Goal: Information Seeking & Learning: Understand process/instructions

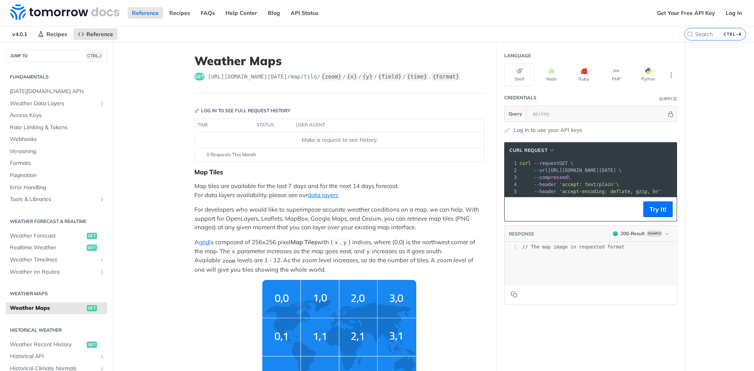
click at [396, 130] on link "Log in to use your API keys" at bounding box center [548, 130] width 69 height 8
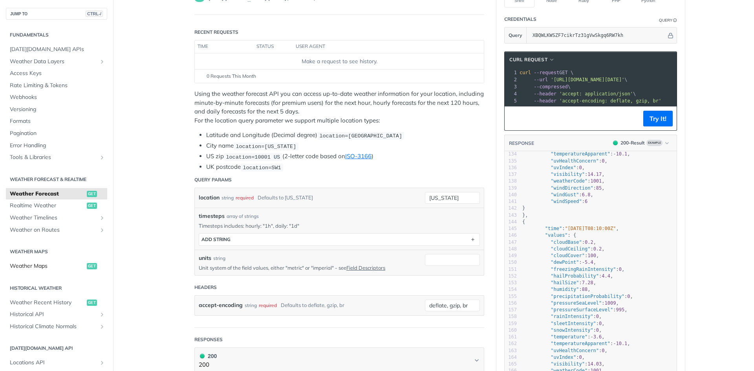
click at [49, 266] on span "Weather Maps" at bounding box center [47, 266] width 75 height 8
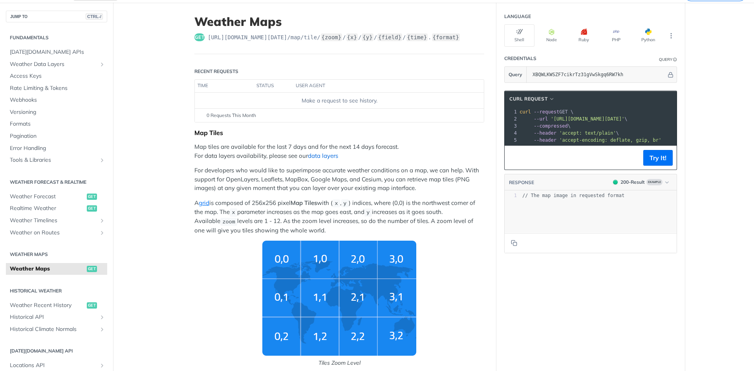
click at [321, 156] on link "data layers" at bounding box center [323, 155] width 30 height 7
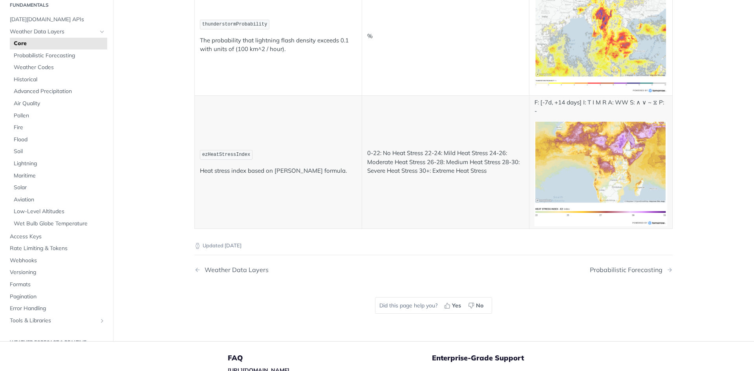
scroll to position [2868, 0]
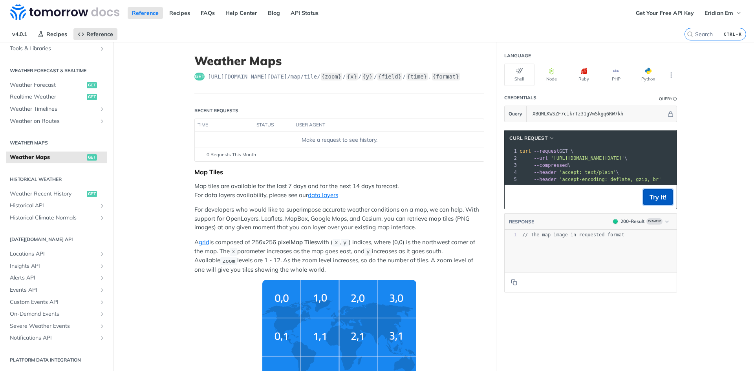
click at [649, 205] on button "Try It!" at bounding box center [658, 197] width 29 height 16
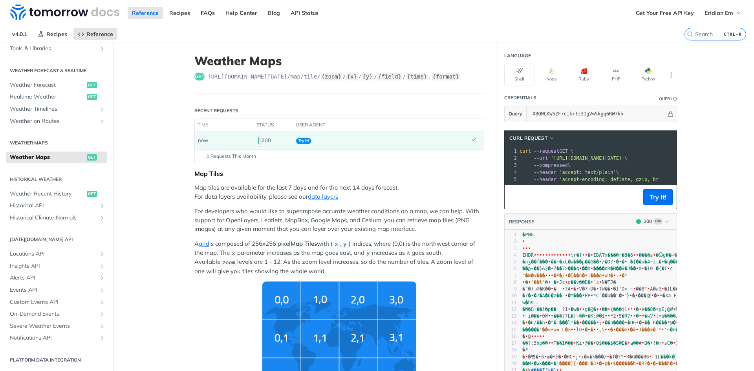
scroll to position [0, 116]
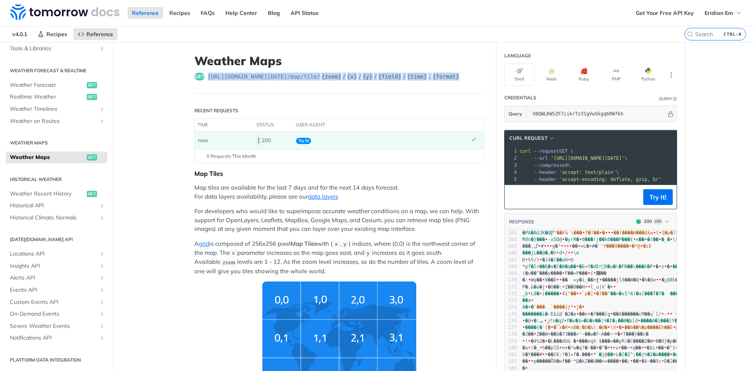
drag, startPoint x: 205, startPoint y: 75, endPoint x: 462, endPoint y: 78, distance: 256.6
click at [462, 78] on div "get https://api.tomorrow.io/v4 /map/tile/ {zoom} / {x} / {y} / {field} / {time}…" at bounding box center [339, 77] width 290 height 8
click at [545, 158] on span "--url 'https://api.tomorrow.io/v4/map/tile/5/2/3/precipitationIntensity/now.png…" at bounding box center [574, 159] width 108 height 6
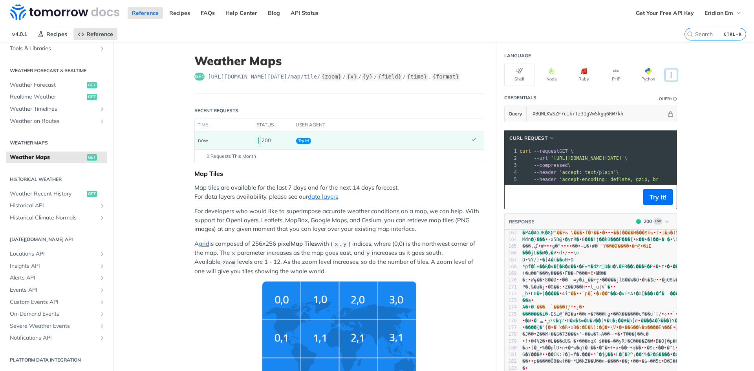
click at [668, 73] on icon "More ellipsis" at bounding box center [671, 75] width 7 height 7
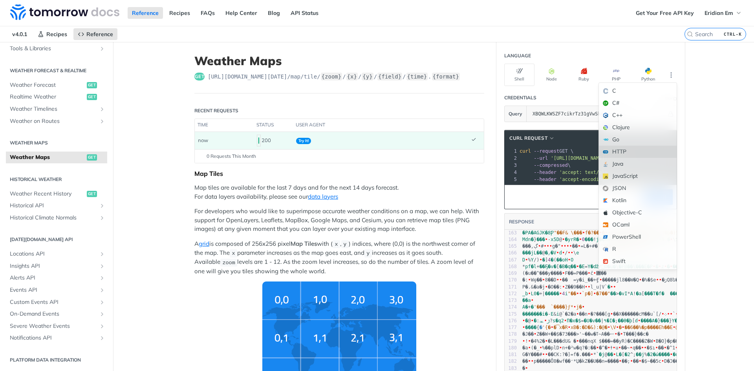
click at [644, 151] on div "HTTP" at bounding box center [638, 152] width 78 height 12
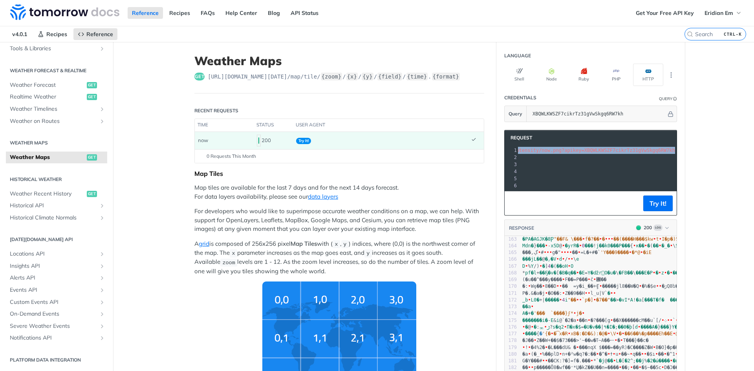
drag, startPoint x: 527, startPoint y: 151, endPoint x: 651, endPoint y: 151, distance: 124.2
click at [651, 151] on span "GET /v4/map/tile/5/2/3/precipitationIntensity/now.png?apikey=XBQWLKWSZF7cikrTz3…" at bounding box center [556, 151] width 290 height 6
copy span "/v4/map/tile/5/2/3/precipitationIntensity/now.png?apikey=XBQWLKWSZF7cikrTz31gVw…"
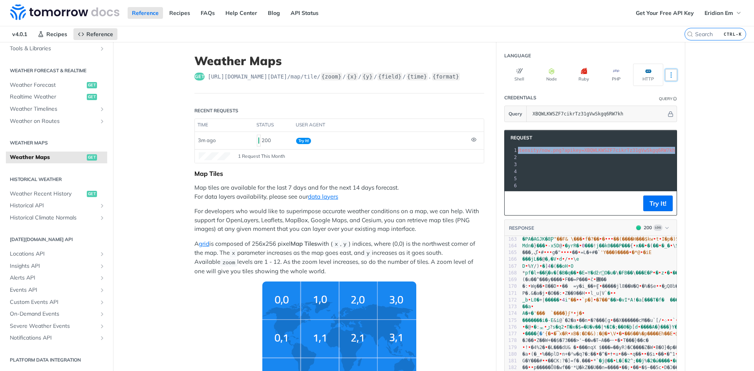
click at [673, 77] on button "More Languages" at bounding box center [672, 75] width 12 height 12
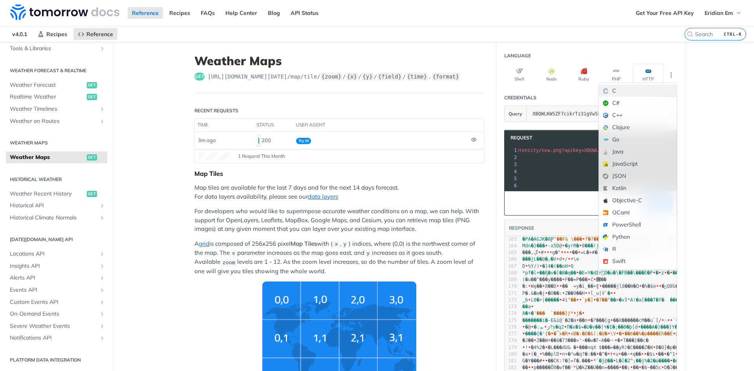
click at [643, 90] on div "C" at bounding box center [638, 91] width 78 height 12
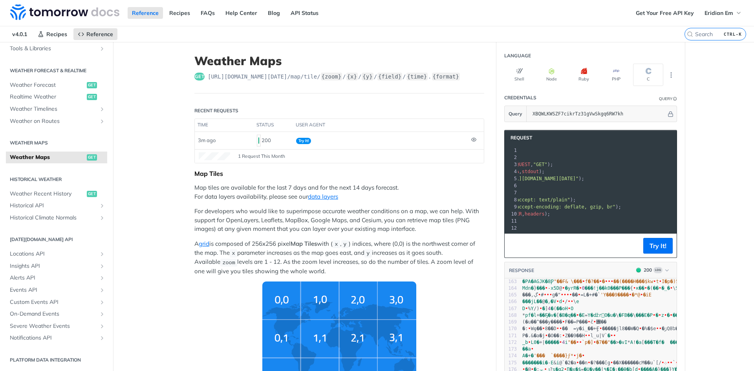
click at [530, 180] on span ""https://api.tomorrow.io/v4/map/tile/5/2/3/precipitationIntensity/now.png?apike…" at bounding box center [542, 179] width 74 height 6
copy span "//api.tomorrow.io/"
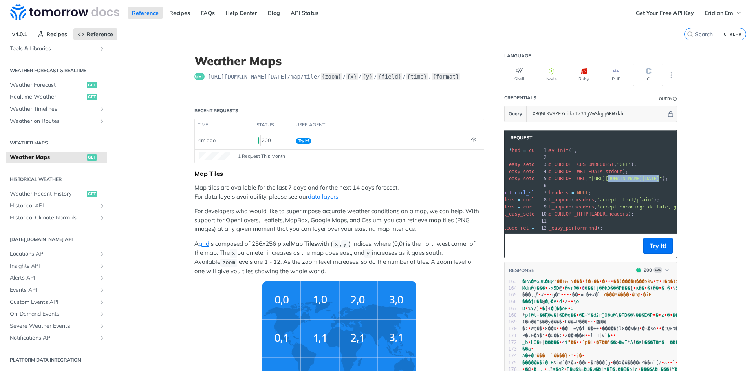
scroll to position [0, 0]
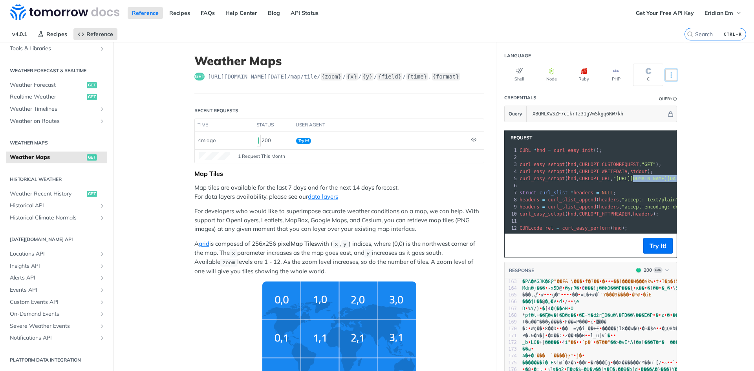
click at [673, 79] on button "More Languages" at bounding box center [672, 75] width 12 height 12
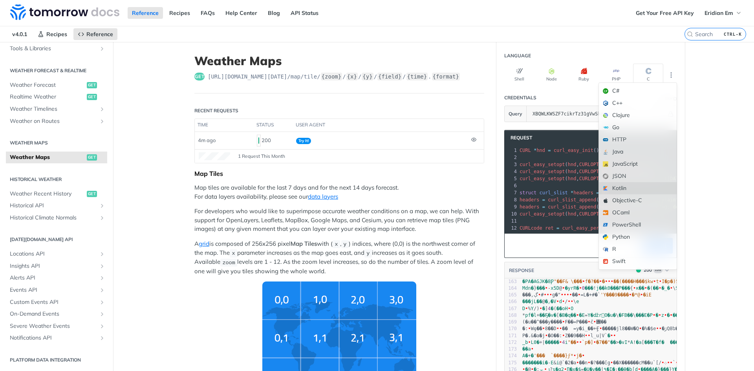
click at [633, 186] on div "Kotlin" at bounding box center [638, 188] width 78 height 12
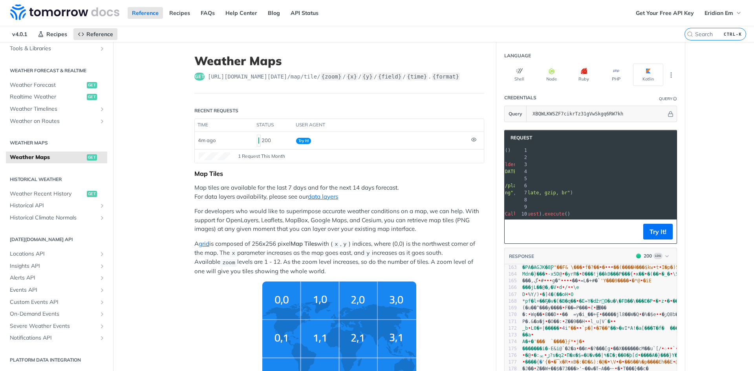
scroll to position [0, 109]
click at [271, 195] on p "Map tiles are available for the last 7 days and for the next 14 days forecast. …" at bounding box center [339, 192] width 290 height 18
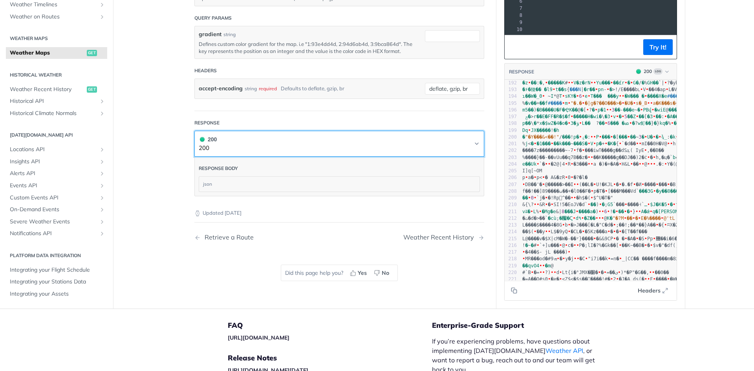
click at [222, 138] on button "200 200" at bounding box center [339, 144] width 281 height 18
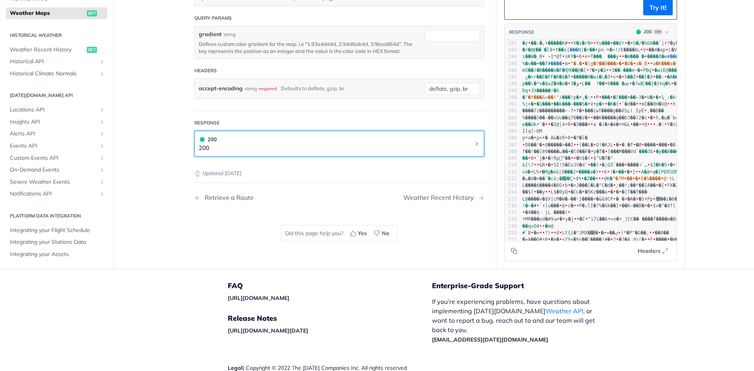
click at [235, 139] on button "200 200" at bounding box center [339, 144] width 281 height 18
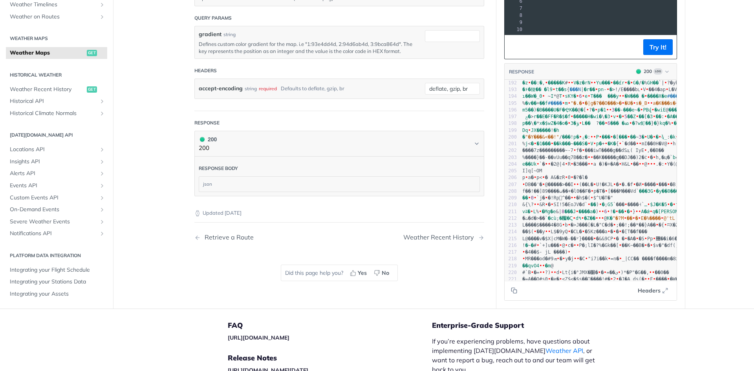
click at [239, 183] on div "json" at bounding box center [339, 184] width 281 height 15
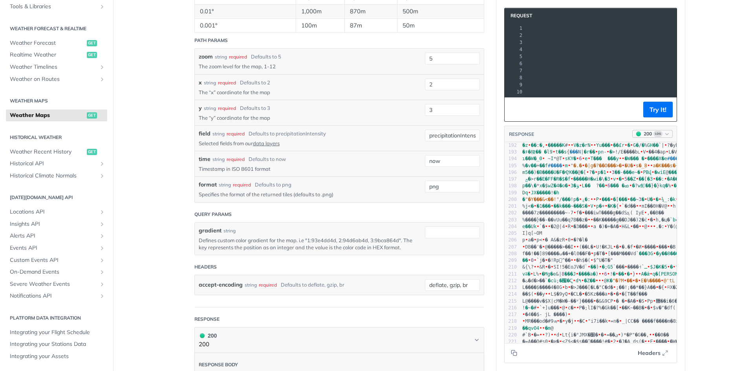
click at [654, 137] on span "Log" at bounding box center [658, 134] width 9 height 6
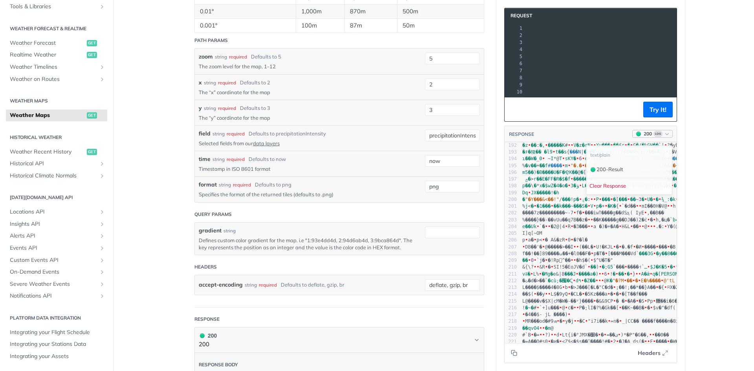
click at [654, 137] on span "Log" at bounding box center [658, 134] width 9 height 6
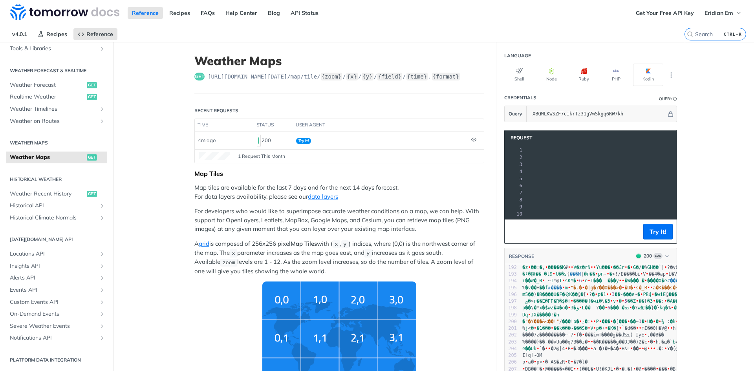
click at [453, 172] on span ""https://api.tomorrow.io/v4/map/tile/5/2/3/precipitationIntensity/now.png?apike…" at bounding box center [417, 172] width 74 height 6
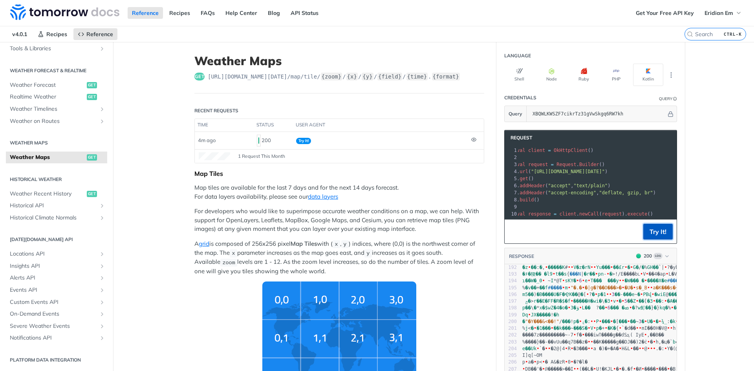
click at [646, 236] on button "Try It!" at bounding box center [658, 232] width 29 height 16
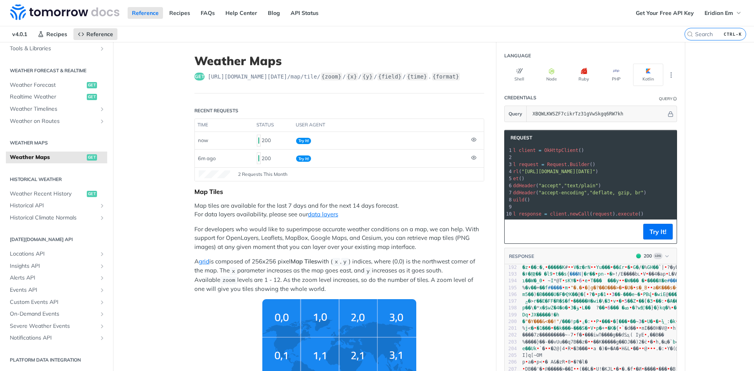
scroll to position [0, 0]
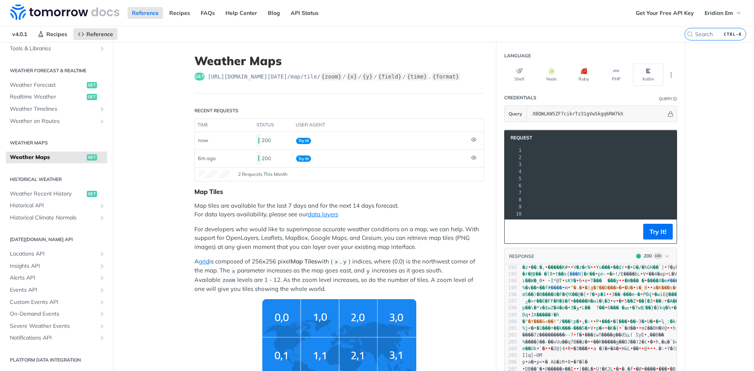
scroll to position [0, 160]
click at [245, 178] on div "2 Requests This Month" at bounding box center [339, 175] width 281 height 8
click at [243, 174] on span "2 Requests This Month" at bounding box center [263, 174] width 50 height 7
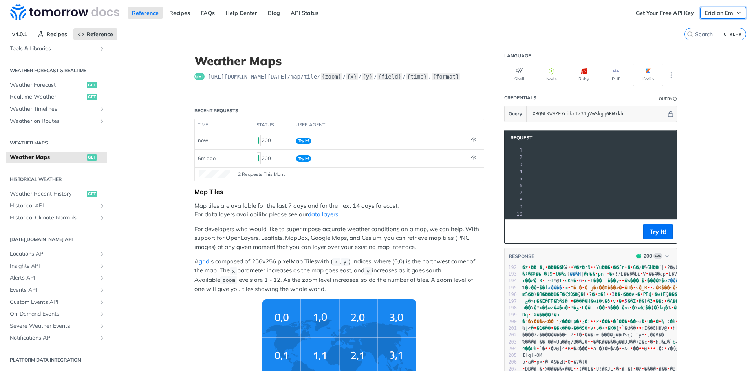
click at [725, 13] on span "Eridian Em" at bounding box center [719, 12] width 29 height 7
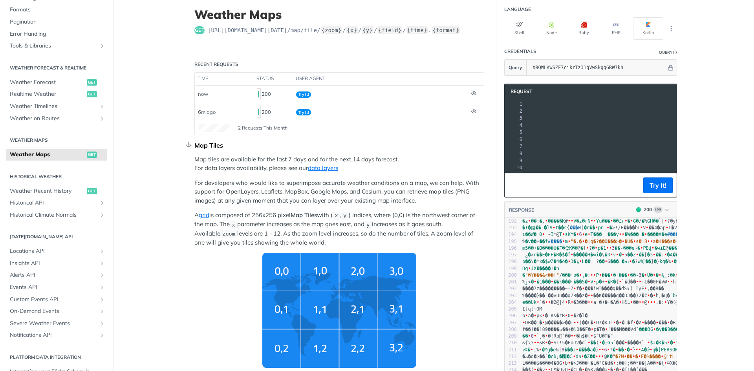
scroll to position [0, 0]
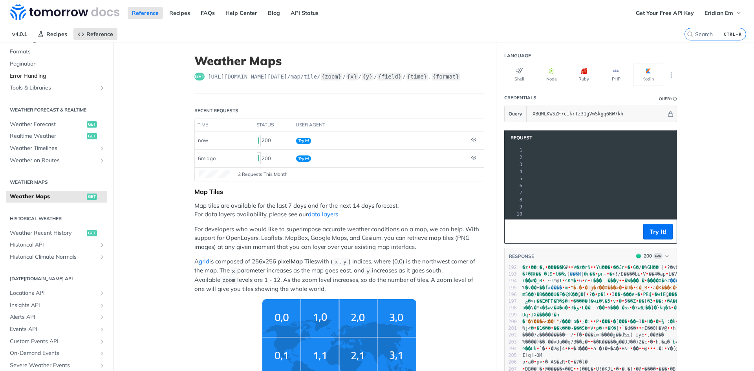
click at [26, 74] on span "Error Handling" at bounding box center [57, 76] width 95 height 8
